Goal: Task Accomplishment & Management: Manage account settings

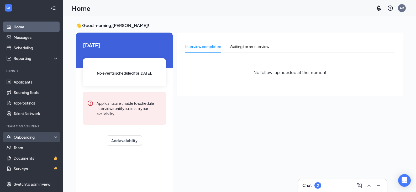
drag, startPoint x: 25, startPoint y: 136, endPoint x: 37, endPoint y: 135, distance: 11.8
click at [25, 136] on div "Onboarding" at bounding box center [34, 136] width 40 height 5
click at [29, 147] on link "Overview" at bounding box center [36, 147] width 45 height 11
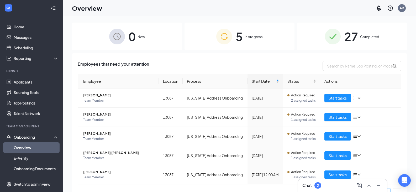
click at [224, 36] on img at bounding box center [224, 37] width 16 height 16
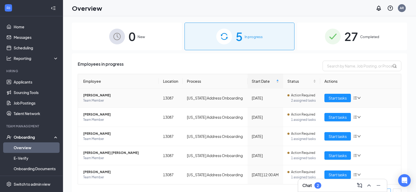
click at [358, 98] on icon "down" at bounding box center [359, 98] width 4 height 4
click at [373, 133] on div "Remove from onboarding" at bounding box center [382, 131] width 57 height 5
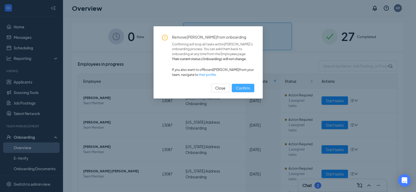
click at [242, 87] on span "Confirm" at bounding box center [243, 88] width 14 height 6
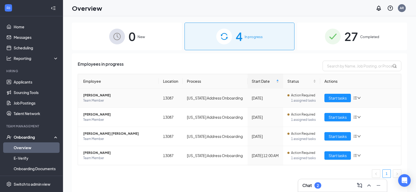
click at [360, 98] on icon "down" at bounding box center [359, 98] width 4 height 4
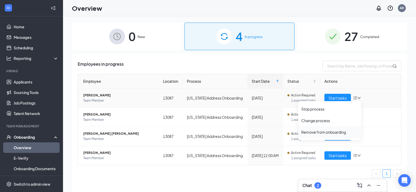
click at [338, 134] on div "Remove from onboarding" at bounding box center [329, 131] width 57 height 5
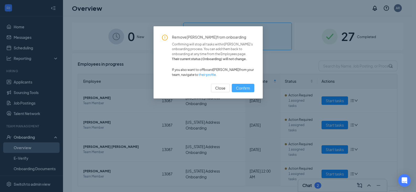
click at [243, 89] on span "Confirm" at bounding box center [243, 88] width 14 height 6
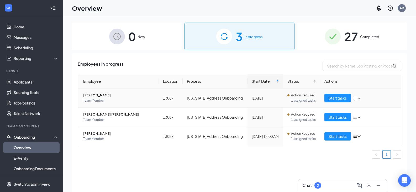
click at [359, 97] on icon "down" at bounding box center [359, 98] width 4 height 4
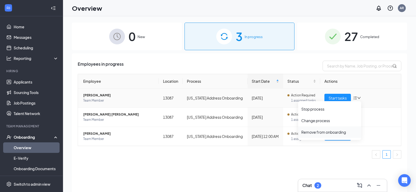
click at [339, 132] on div "Remove from onboarding" at bounding box center [329, 131] width 57 height 5
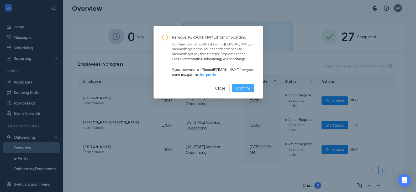
click at [243, 89] on span "Confirm" at bounding box center [243, 88] width 14 height 6
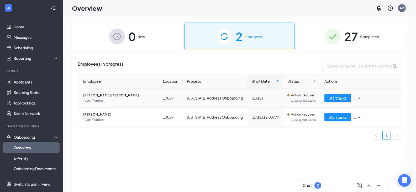
click at [360, 98] on icon "down" at bounding box center [359, 98] width 3 height 2
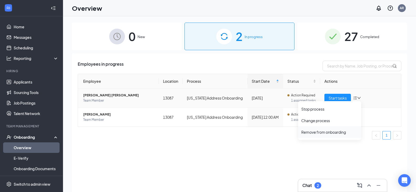
click at [331, 134] on div "Remove from onboarding" at bounding box center [329, 131] width 57 height 5
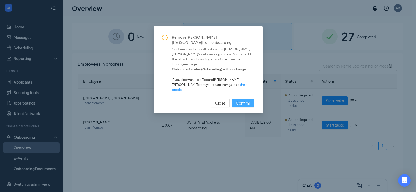
click at [245, 100] on span "Confirm" at bounding box center [243, 103] width 14 height 6
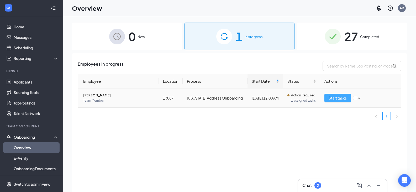
click at [338, 97] on span "Start tasks" at bounding box center [338, 98] width 18 height 6
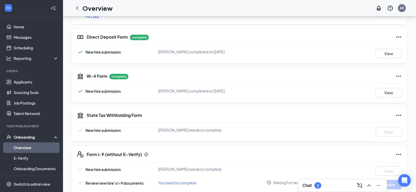
scroll to position [210, 0]
